Goal: Task Accomplishment & Management: Use online tool/utility

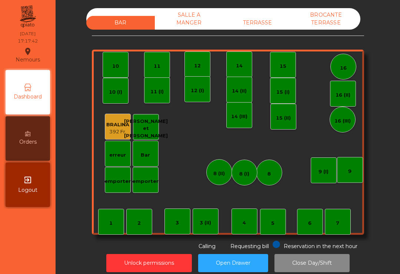
click at [266, 23] on div "TERRASSE" at bounding box center [258, 23] width 69 height 14
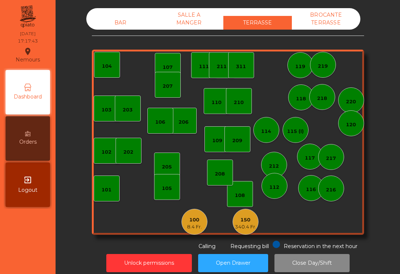
click at [193, 228] on div "8.4 Fr." at bounding box center [194, 227] width 15 height 7
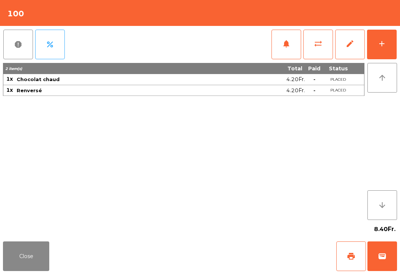
click at [22, 259] on button "Close" at bounding box center [26, 257] width 46 height 30
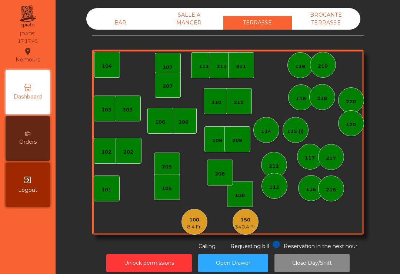
click at [251, 223] on div "150" at bounding box center [246, 219] width 22 height 7
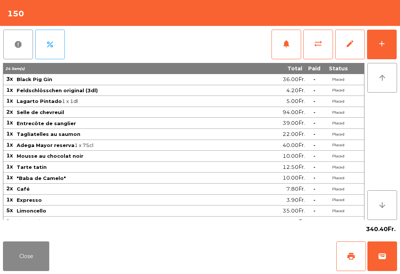
click at [350, 261] on button "print" at bounding box center [352, 257] width 30 height 30
click at [387, 269] on button "wallet" at bounding box center [383, 257] width 30 height 30
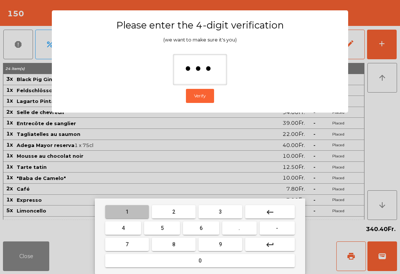
type input "****"
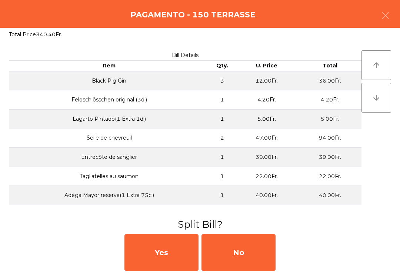
click at [236, 260] on div "No" at bounding box center [239, 252] width 74 height 37
click at [237, 250] on div "No" at bounding box center [239, 252] width 74 height 37
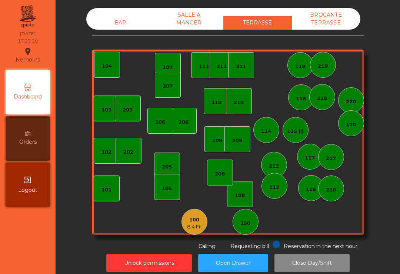
click at [201, 248] on span "Calling" at bounding box center [207, 246] width 17 height 7
click at [198, 222] on div "100" at bounding box center [194, 219] width 15 height 7
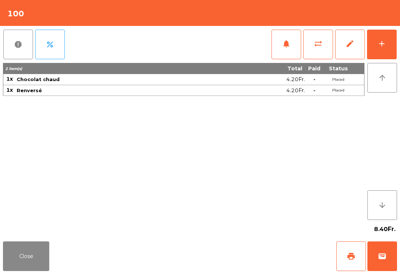
click at [345, 259] on button "print" at bounding box center [352, 257] width 30 height 30
